Goal: Information Seeking & Learning: Learn about a topic

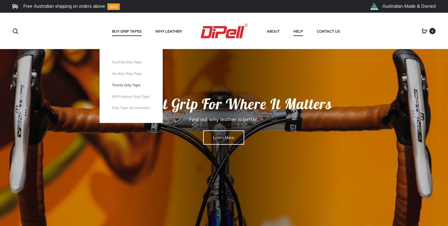
click at [127, 85] on link "Tennis Grip Tape" at bounding box center [131, 85] width 38 height 5
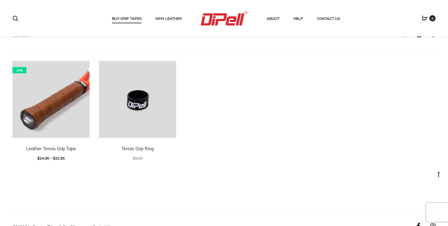
scroll to position [194, 0]
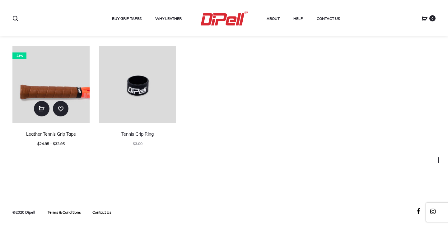
click at [61, 132] on link "Leather Tennis Grip Tape" at bounding box center [51, 135] width 50 height 6
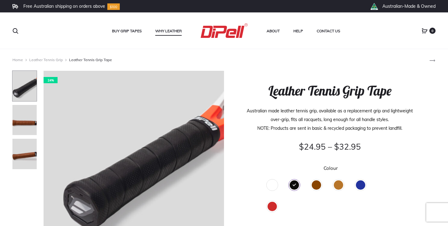
click at [165, 32] on link "Why Leather" at bounding box center [168, 31] width 26 height 8
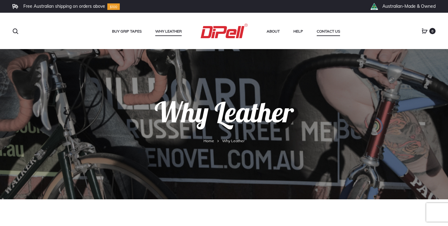
click at [320, 30] on link "Contact Us" at bounding box center [328, 31] width 23 height 8
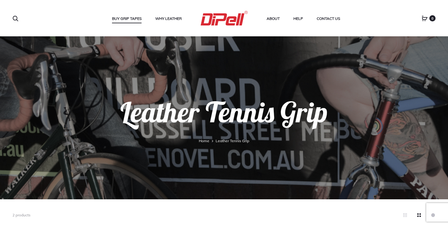
scroll to position [194, 0]
